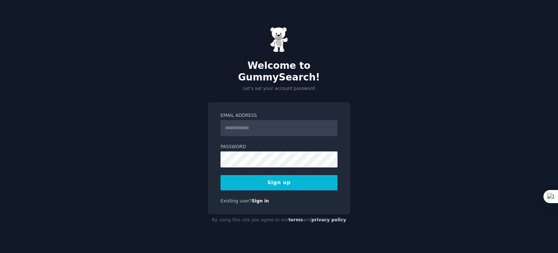
click at [356, 112] on div "Welcome to GummySearch! Let's set your account password Email Address Password …" at bounding box center [279, 126] width 558 height 253
click at [293, 131] on form "Email Address Password Sign up" at bounding box center [279, 151] width 117 height 78
click at [290, 123] on input "Email Address" at bounding box center [279, 128] width 117 height 16
type input "**********"
click at [201, 181] on div "**********" at bounding box center [279, 126] width 558 height 253
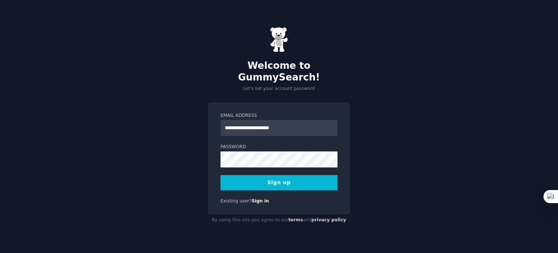
click at [287, 175] on button "Sign up" at bounding box center [279, 182] width 117 height 15
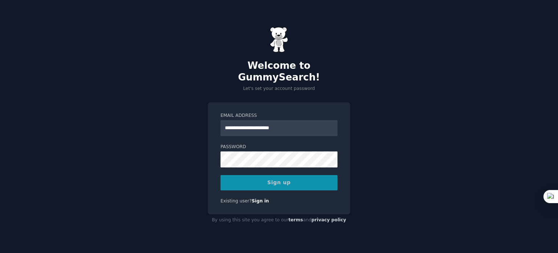
click at [281, 175] on div "Sign up" at bounding box center [279, 182] width 117 height 15
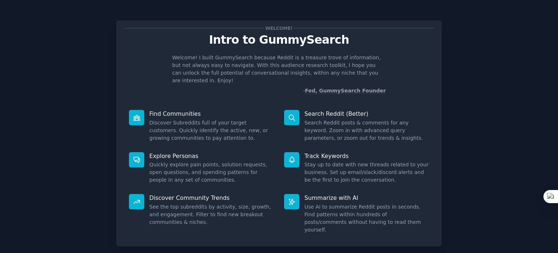
click at [475, 63] on div "Welcome! Intro to GummySearch Welcome! I built GummySearch because Reddit is a …" at bounding box center [279, 149] width 538 height 279
click at [454, 69] on div "Welcome! Intro to GummySearch Welcome! I built GummySearch because Reddit is a …" at bounding box center [279, 149] width 538 height 279
drag, startPoint x: 558, startPoint y: 63, endPoint x: 548, endPoint y: 59, distance: 10.5
click at [558, 63] on div at bounding box center [558, 126] width 0 height 253
click at [305, 57] on p "Welcome! I built GummySearch because Reddit is a treasure trove of information,…" at bounding box center [279, 69] width 214 height 31
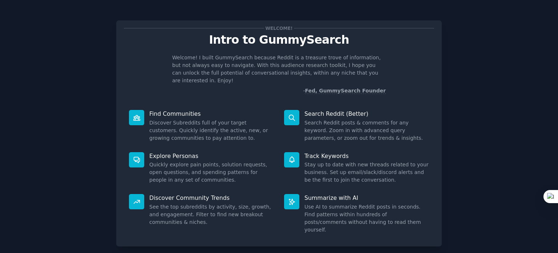
click at [454, 101] on div "Welcome! Intro to GummySearch Welcome! I built GummySearch because Reddit is a …" at bounding box center [279, 149] width 538 height 279
drag, startPoint x: 190, startPoint y: 127, endPoint x: 244, endPoint y: 204, distance: 93.7
click at [192, 130] on dd "Discover Subreddits full of your target customers. Quickly identify the active,…" at bounding box center [211, 130] width 125 height 23
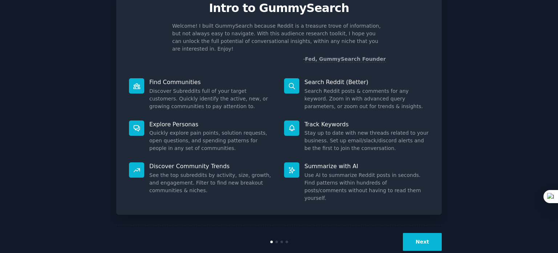
click at [436, 233] on button "Next" at bounding box center [422, 242] width 39 height 18
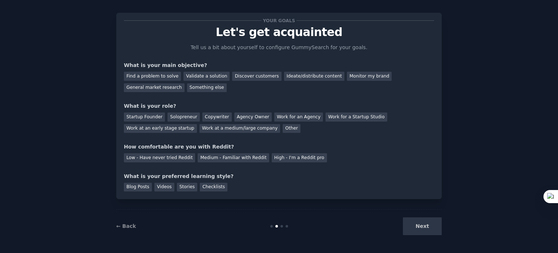
scroll to position [7, 0]
click at [435, 224] on div "Next" at bounding box center [387, 226] width 109 height 18
click at [424, 227] on div "Next" at bounding box center [387, 226] width 109 height 18
click at [164, 77] on div "Find a problem to solve" at bounding box center [152, 76] width 57 height 9
click at [212, 77] on div "Validate a solution" at bounding box center [207, 76] width 46 height 9
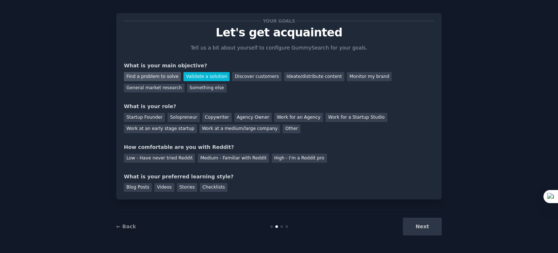
click at [163, 77] on div "Find a problem to solve" at bounding box center [152, 76] width 57 height 9
click at [154, 118] on div "Startup Founder" at bounding box center [144, 117] width 41 height 9
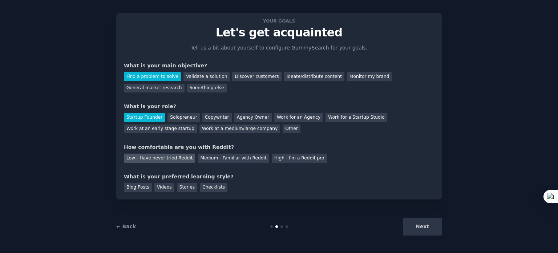
click at [157, 160] on div "Low - Have never tried Reddit" at bounding box center [159, 157] width 71 height 9
click at [161, 189] on div "Videos" at bounding box center [164, 187] width 20 height 9
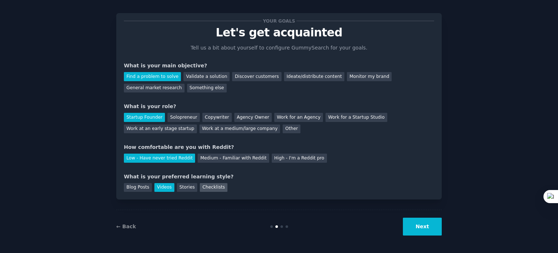
click at [213, 189] on div "Checklists" at bounding box center [214, 187] width 28 height 9
click at [424, 223] on button "Next" at bounding box center [422, 226] width 39 height 18
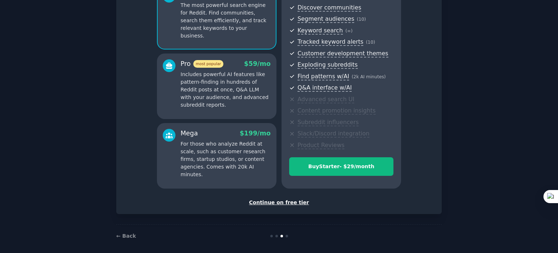
scroll to position [85, 0]
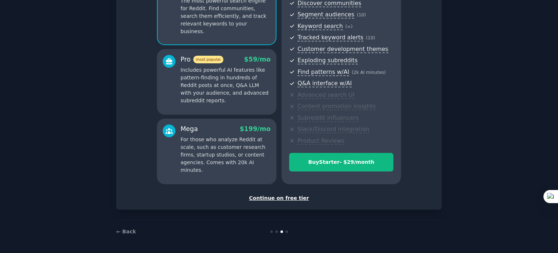
click at [287, 199] on div "Continue on free tier" at bounding box center [279, 198] width 310 height 8
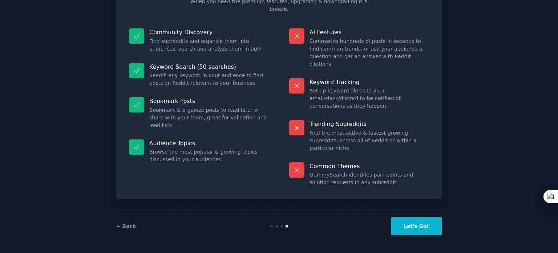
scroll to position [30, 0]
